Goal: Navigation & Orientation: Find specific page/section

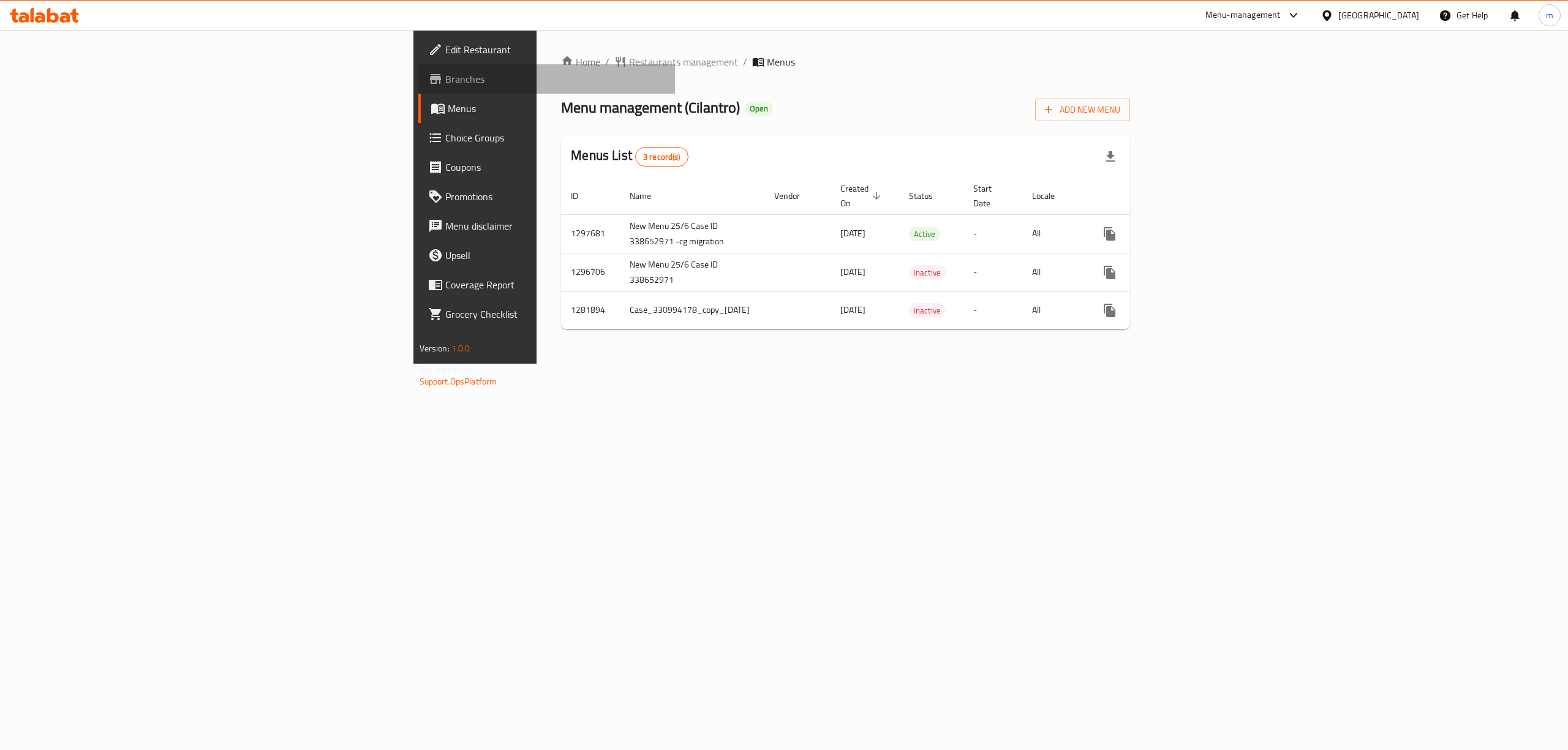
click at [445, 79] on span "Branches" at bounding box center [555, 79] width 220 height 15
click at [445, 77] on span "Branches" at bounding box center [555, 79] width 220 height 15
click at [603, 364] on div "Home / Restaurants management / Menus Menu management ( Cilantro ) Open Add New…" at bounding box center [845, 197] width 618 height 334
